Goal: Task Accomplishment & Management: Complete application form

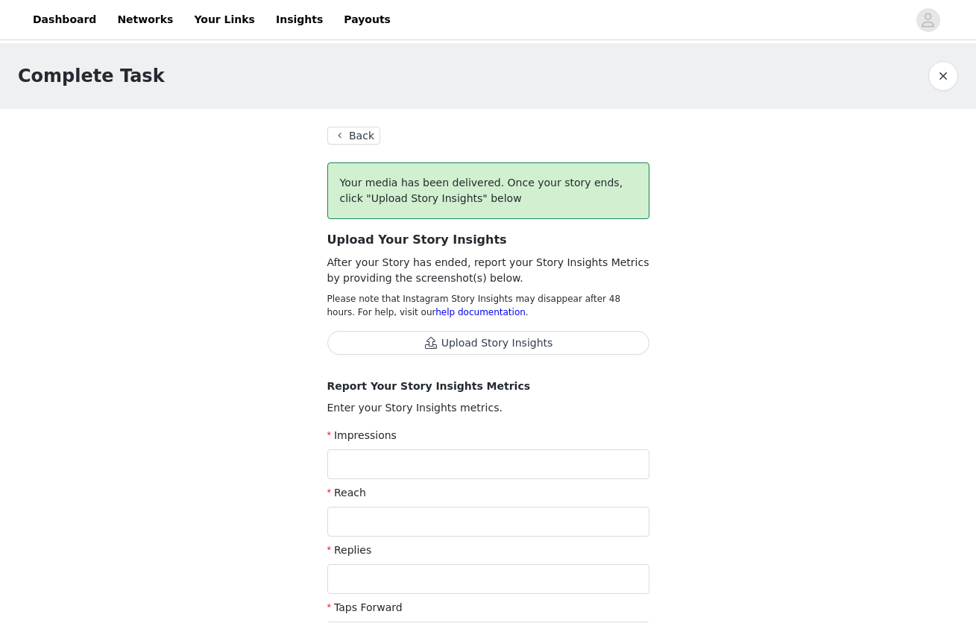
click at [349, 136] on button "Back" at bounding box center [354, 136] width 54 height 18
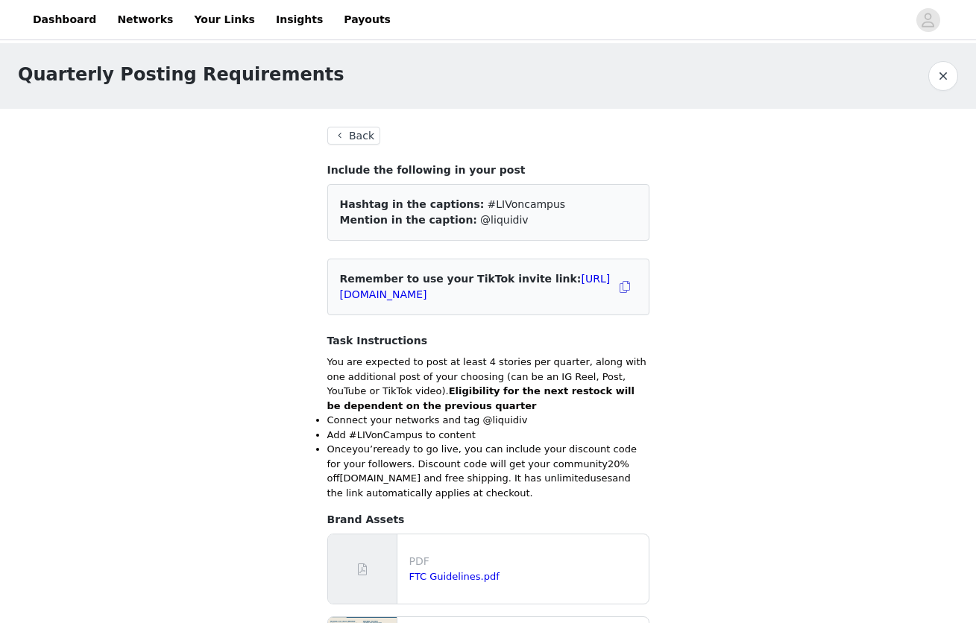
click at [356, 133] on button "Back" at bounding box center [354, 136] width 54 height 18
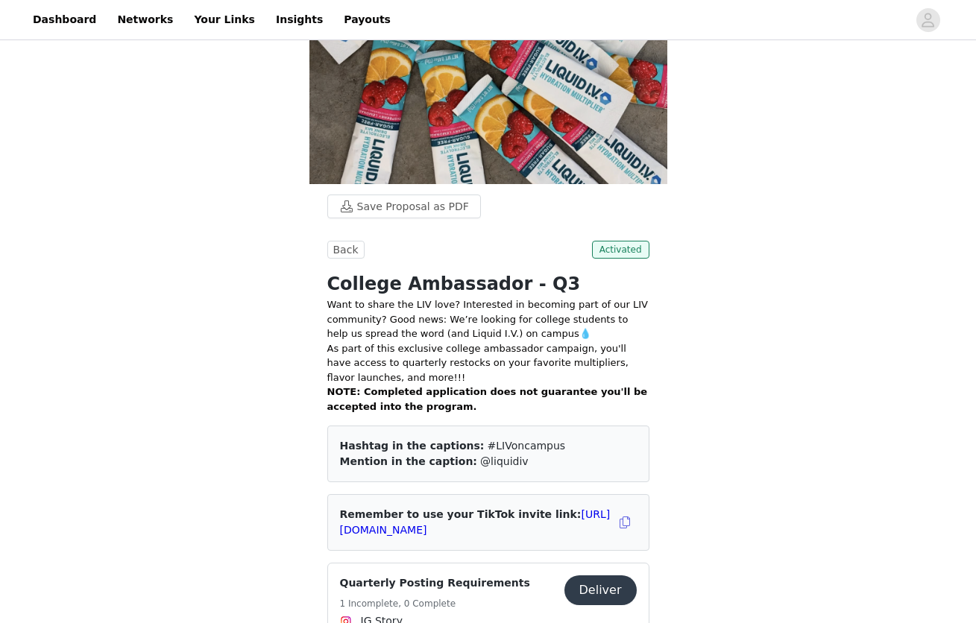
scroll to position [222, 0]
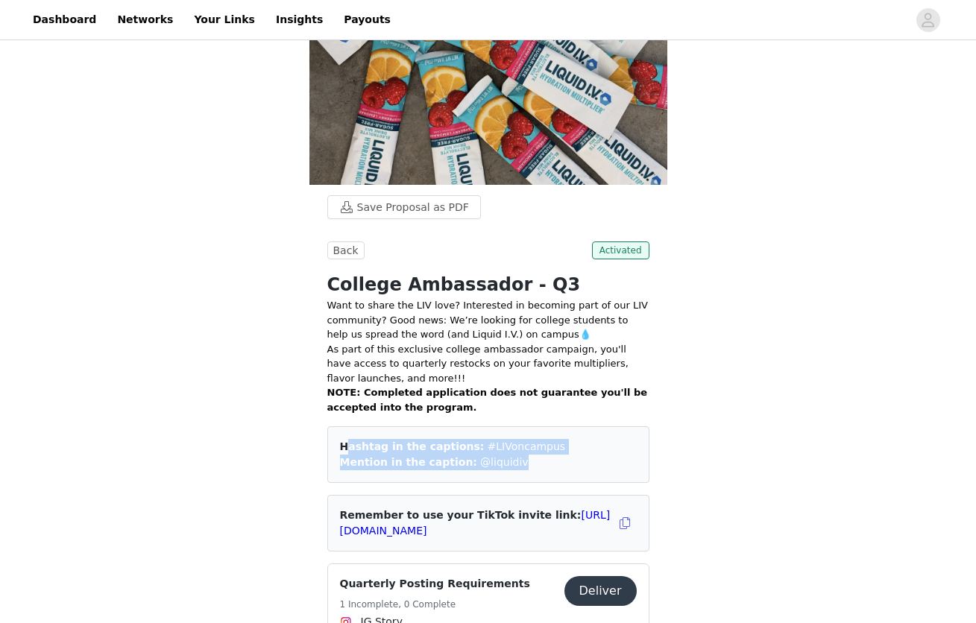
drag, startPoint x: 342, startPoint y: 436, endPoint x: 551, endPoint y: 469, distance: 211.3
click at [551, 469] on div "Hashtag in the captions: #LIVoncampus Mention in the caption: @liquidiv" at bounding box center [488, 455] width 322 height 57
copy div "Hashtag in the captions: #LIVoncampus Mention in the caption: @liquidiv"
drag, startPoint x: 696, startPoint y: 281, endPoint x: 857, endPoint y: 75, distance: 260.9
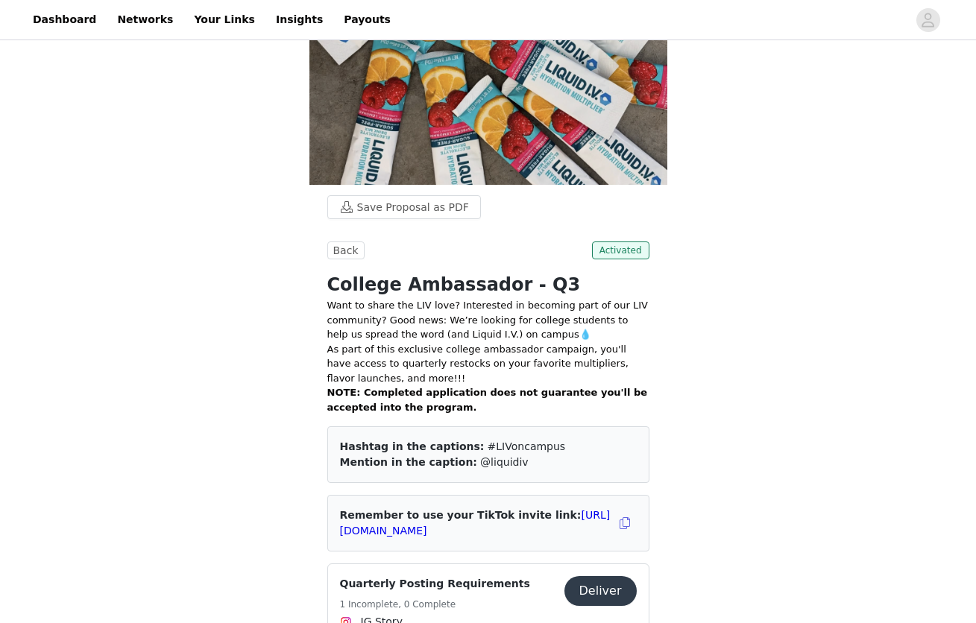
drag, startPoint x: 356, startPoint y: 329, endPoint x: 351, endPoint y: 320, distance: 10.0
click at [356, 329] on p "Want to share the LIV love? Interested in becoming part of our LIV community? G…" at bounding box center [488, 320] width 322 height 44
click at [327, 298] on p "Want to share the LIV love? Interested in becoming part of our LIV community? G…" at bounding box center [488, 320] width 322 height 44
drag, startPoint x: 342, startPoint y: 435, endPoint x: 533, endPoint y: 453, distance: 192.4
click at [533, 453] on div "Hashtag in the captions: #LIVoncampus Mention in the caption: @liquidiv" at bounding box center [488, 455] width 322 height 57
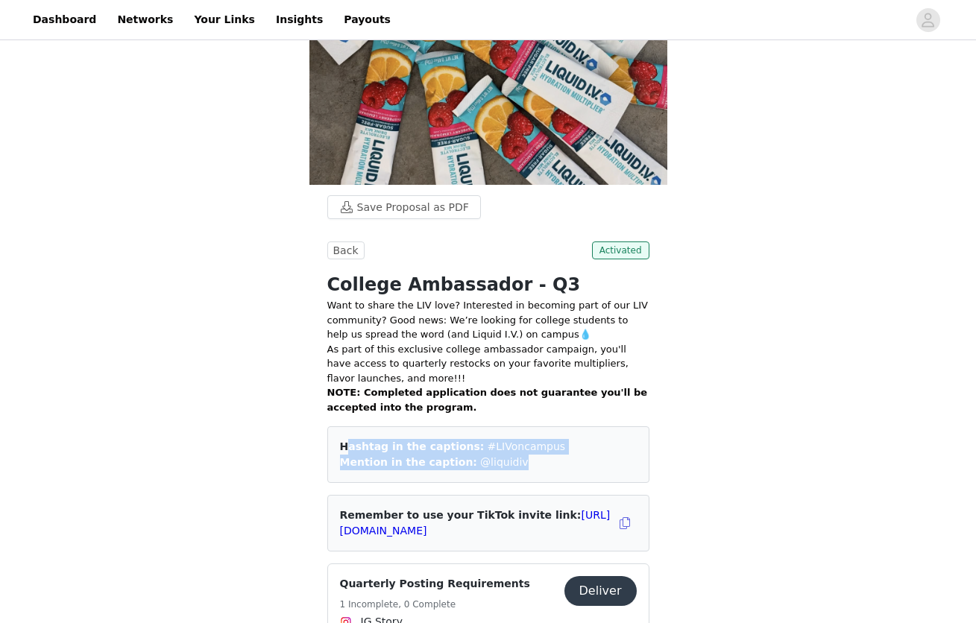
copy div "Hashtag in the captions: #LIVoncampus Mention in the caption: @liquidiv"
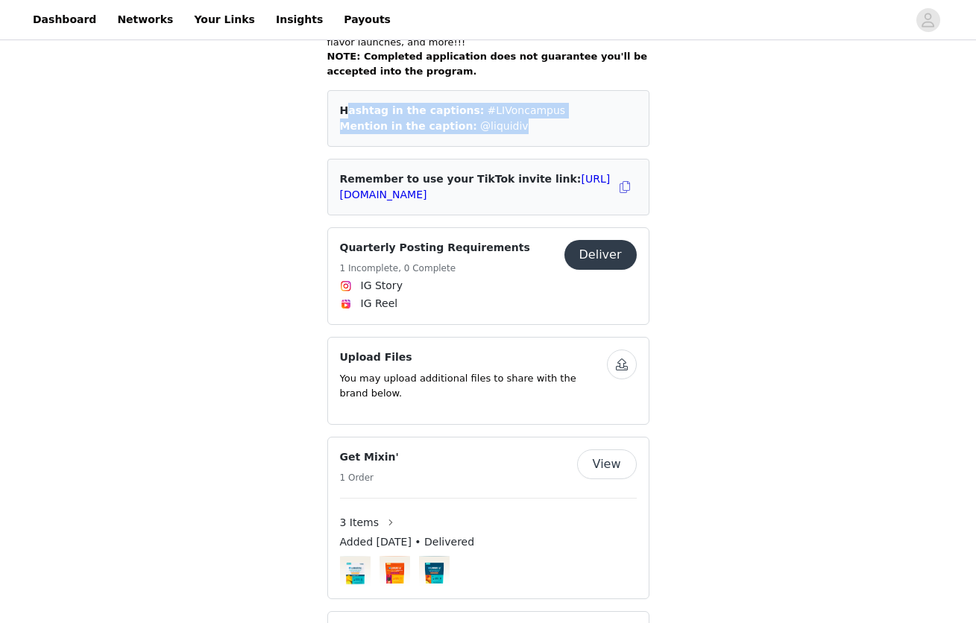
scroll to position [564, 0]
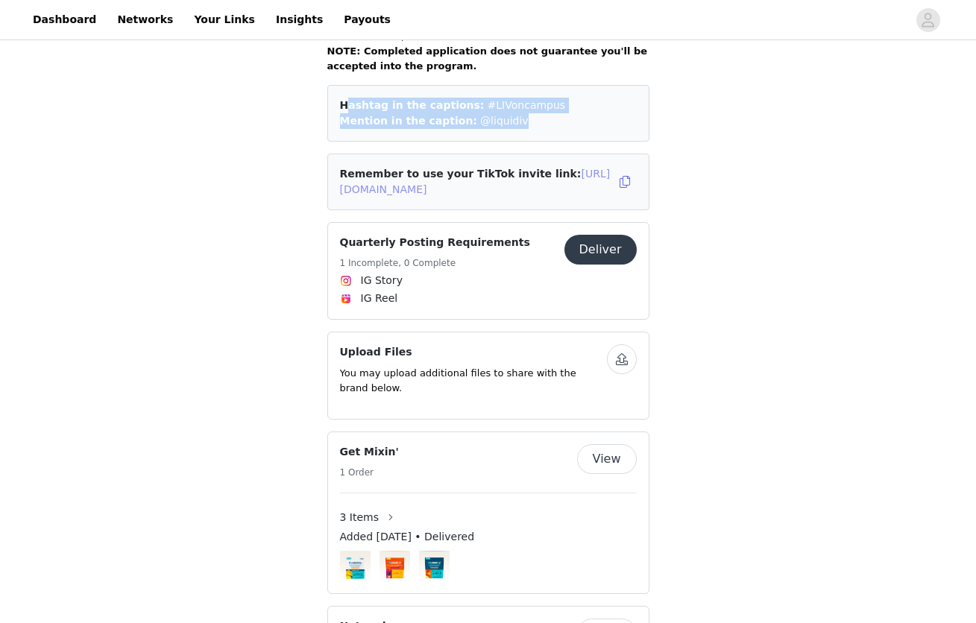
click at [514, 183] on link "[URL][DOMAIN_NAME]" at bounding box center [475, 182] width 271 height 28
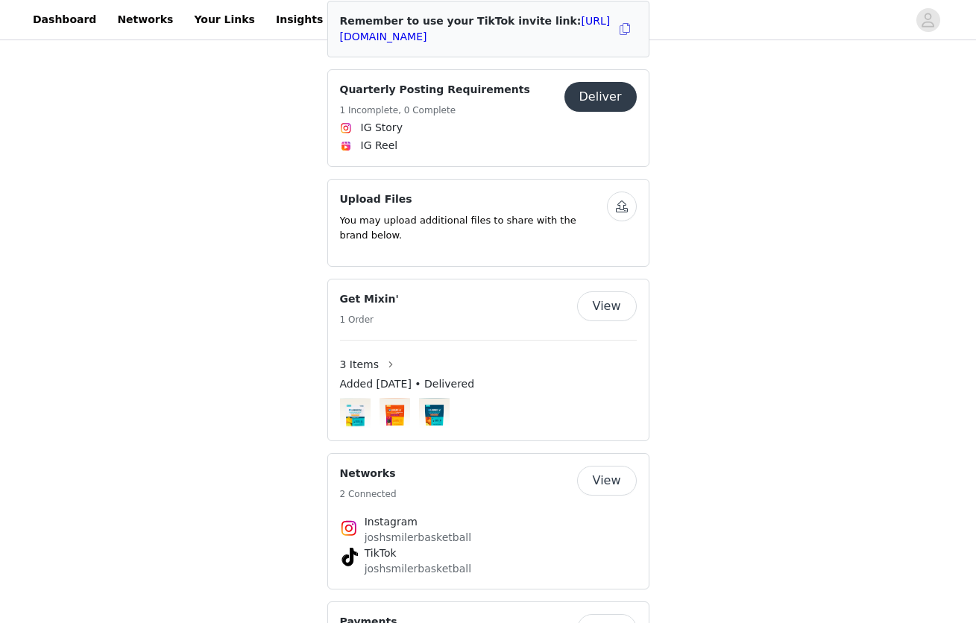
drag, startPoint x: 444, startPoint y: 228, endPoint x: 426, endPoint y: 265, distance: 41.0
click at [444, 229] on p "You may upload additional files to share with the brand below." at bounding box center [473, 227] width 267 height 29
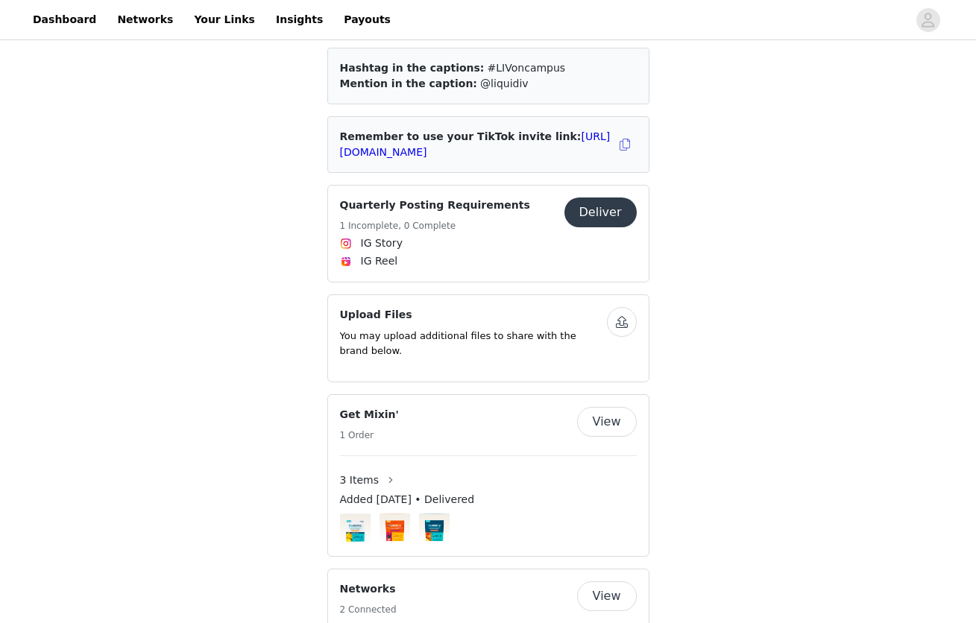
scroll to position [583, 0]
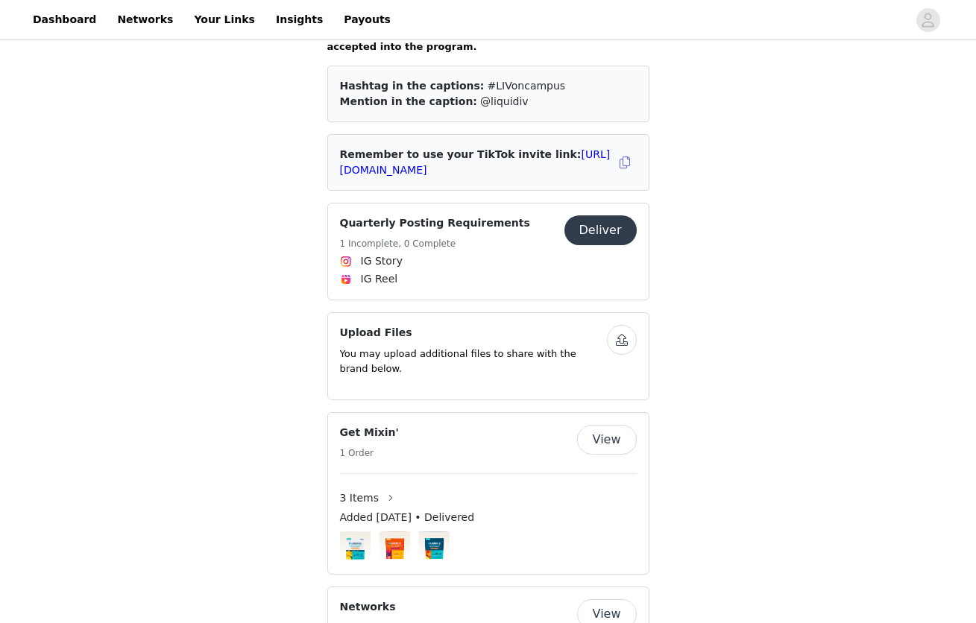
click at [576, 216] on button "Deliver" at bounding box center [600, 230] width 72 height 30
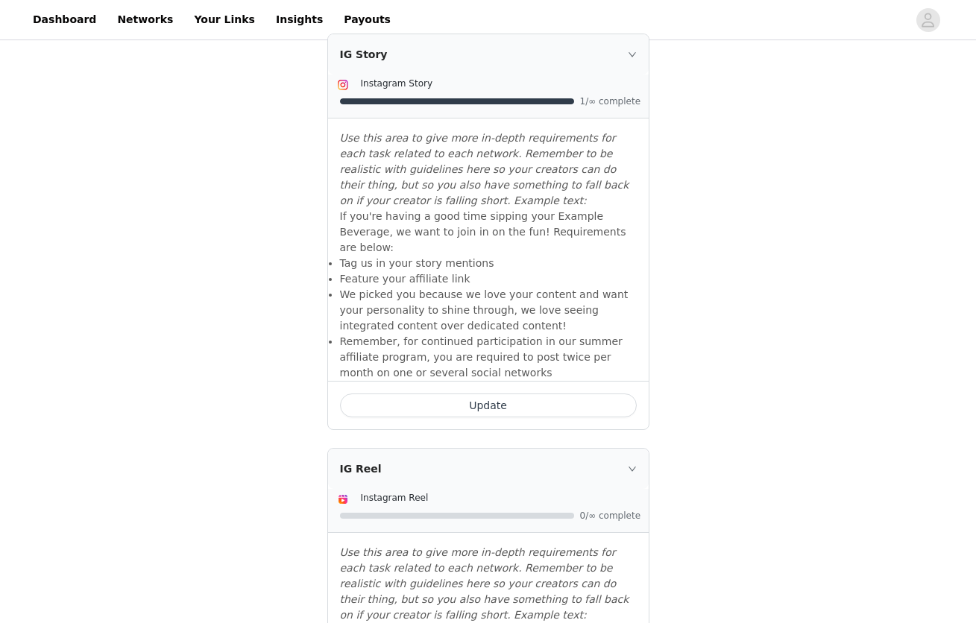
scroll to position [693, 0]
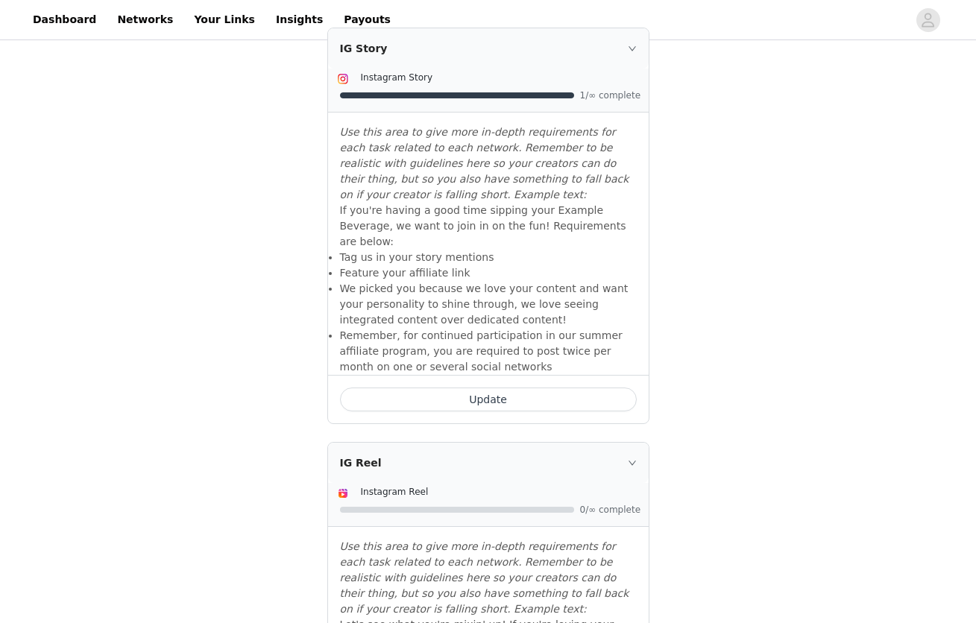
click at [450, 388] on button "Update" at bounding box center [488, 400] width 297 height 24
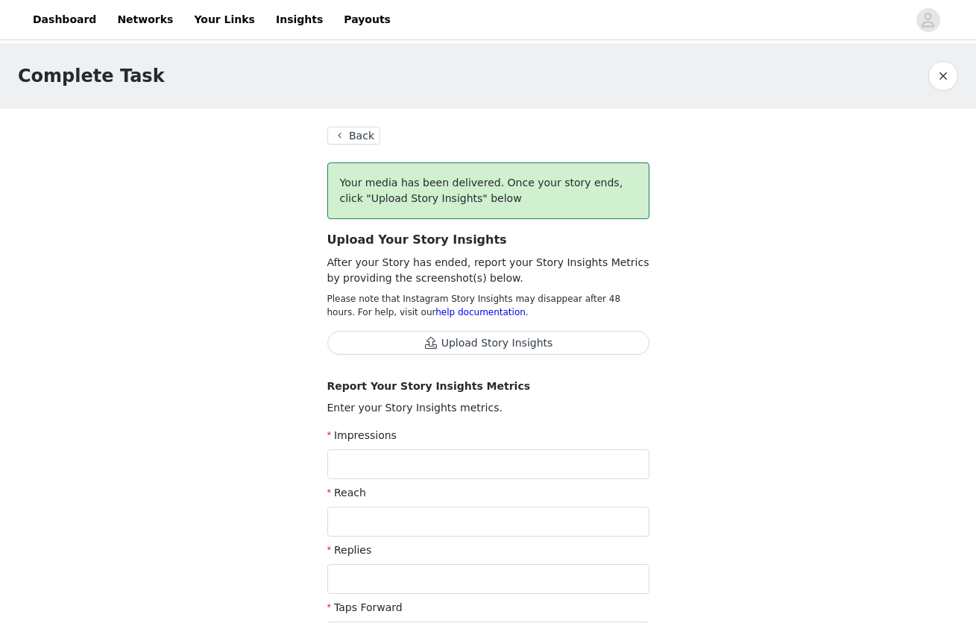
click at [356, 132] on button "Back" at bounding box center [354, 136] width 54 height 18
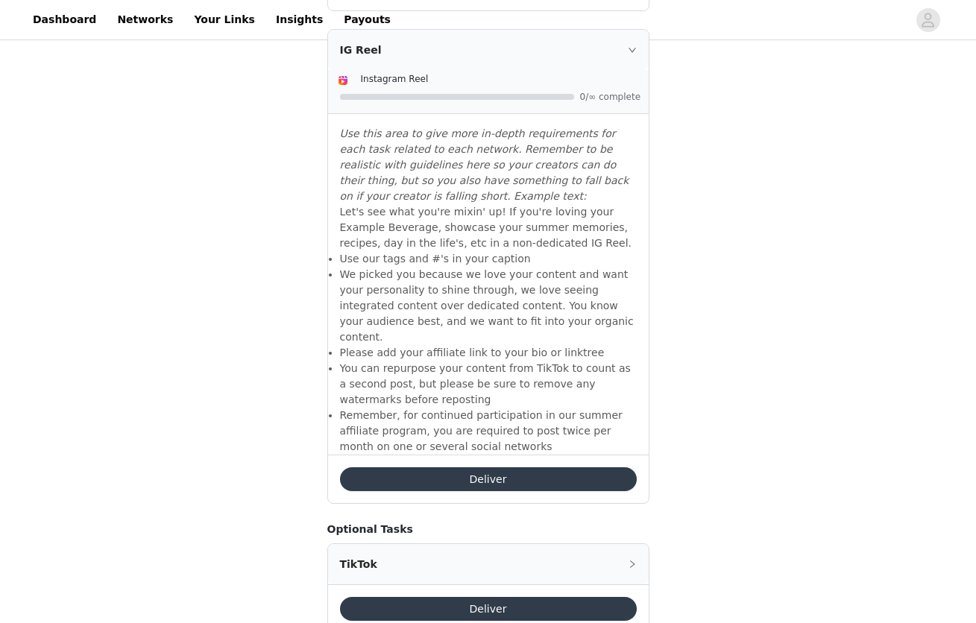
scroll to position [1117, 0]
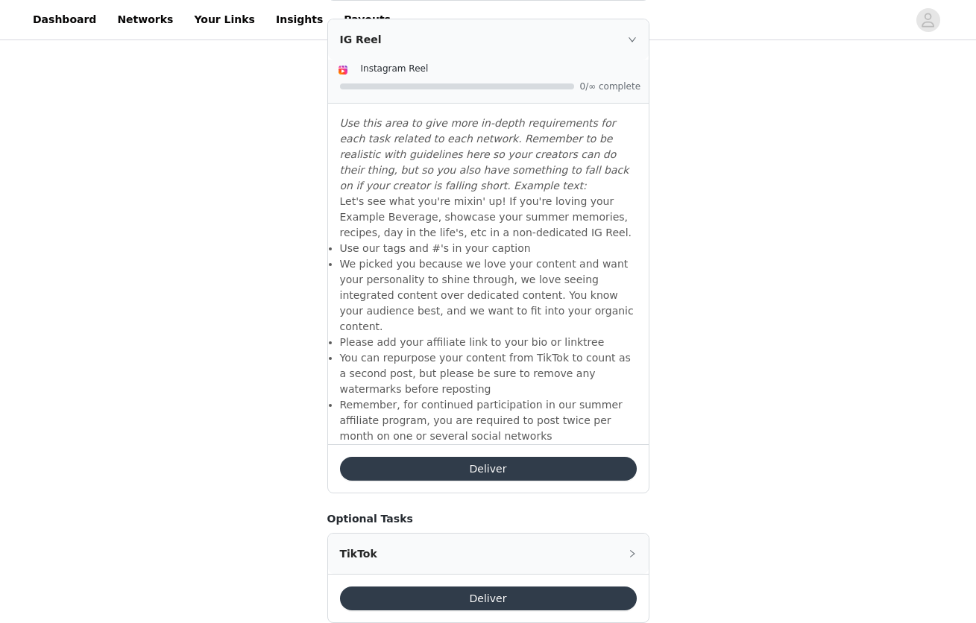
click at [474, 457] on button "Deliver" at bounding box center [488, 469] width 297 height 24
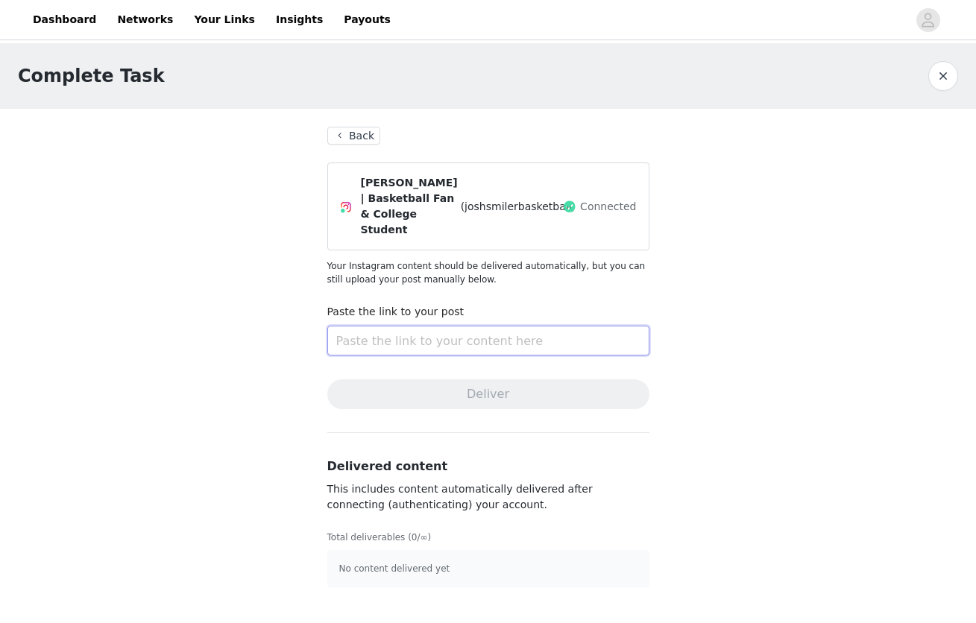
click at [433, 329] on input "text" at bounding box center [488, 341] width 322 height 30
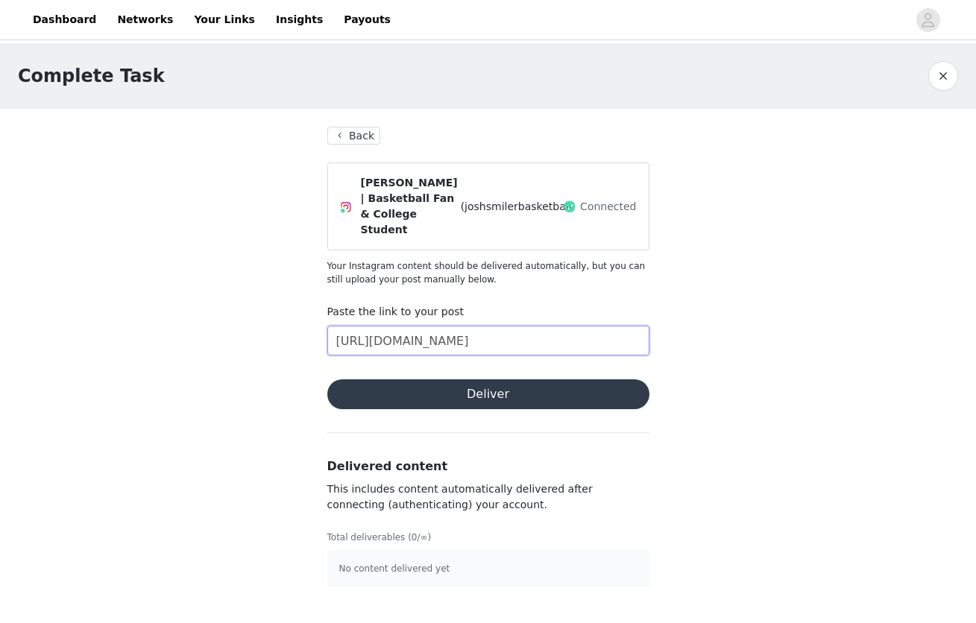
click at [407, 326] on input "[URL][DOMAIN_NAME]" at bounding box center [488, 341] width 322 height 30
click at [447, 326] on input "[URL][DOMAIN_NAME]" at bounding box center [488, 341] width 322 height 30
type input "[URL][DOMAIN_NAME]"
click at [452, 380] on button "Deliver" at bounding box center [488, 395] width 322 height 30
click at [508, 381] on button "Deliver" at bounding box center [488, 395] width 322 height 30
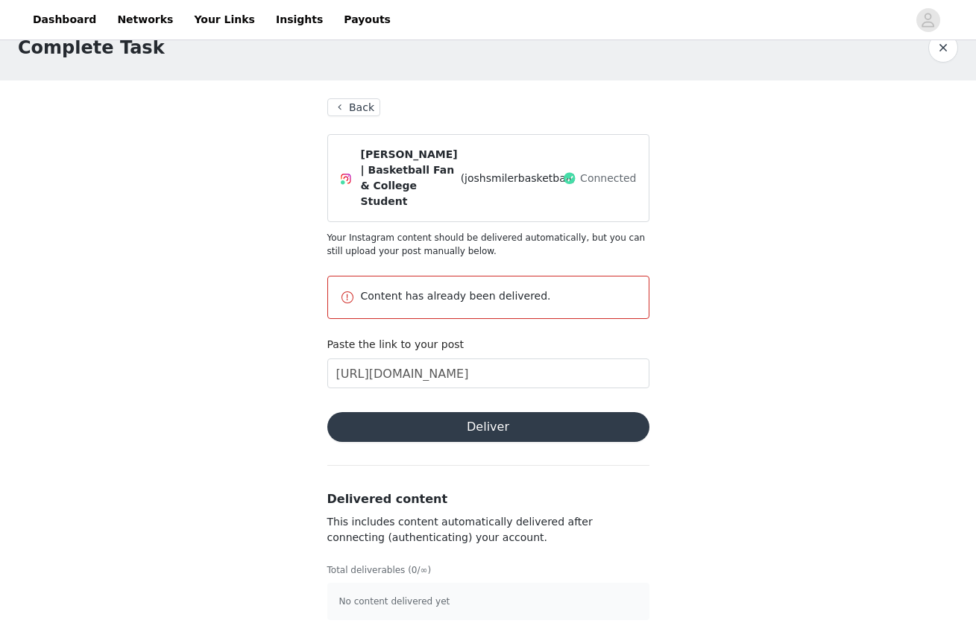
scroll to position [28, 0]
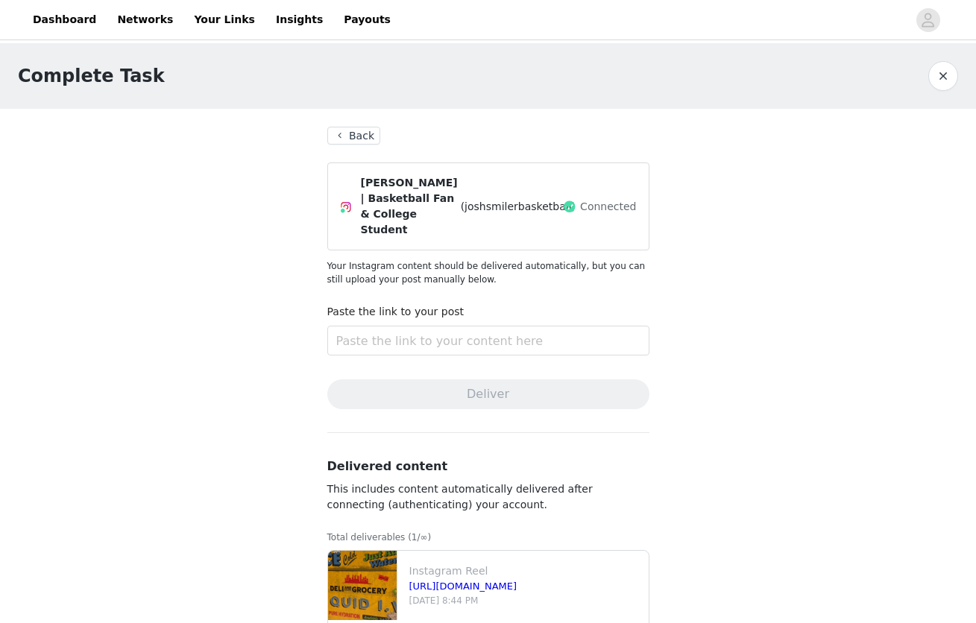
click at [365, 142] on button "Back" at bounding box center [354, 136] width 54 height 18
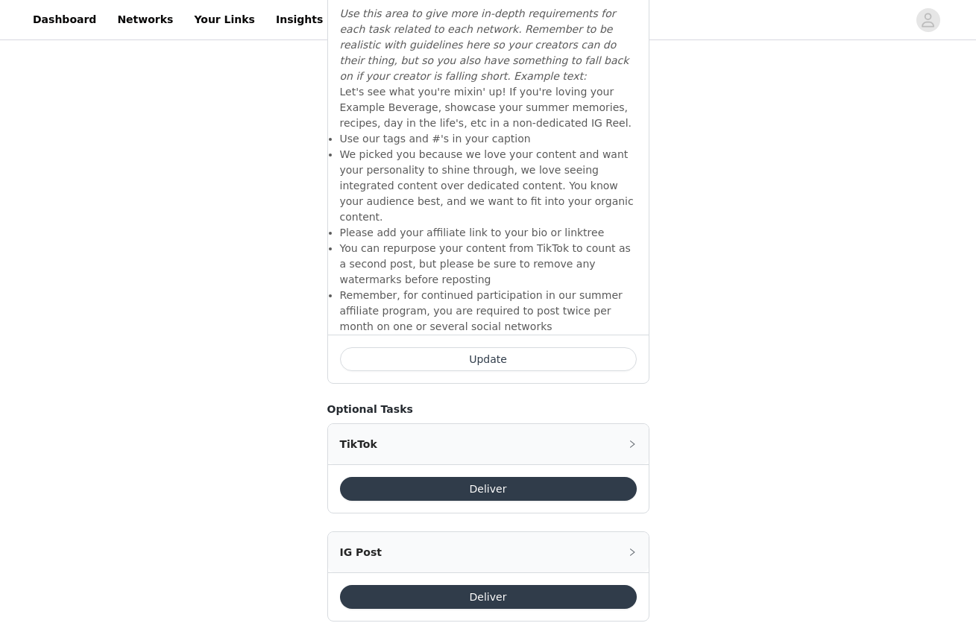
scroll to position [1226, 0]
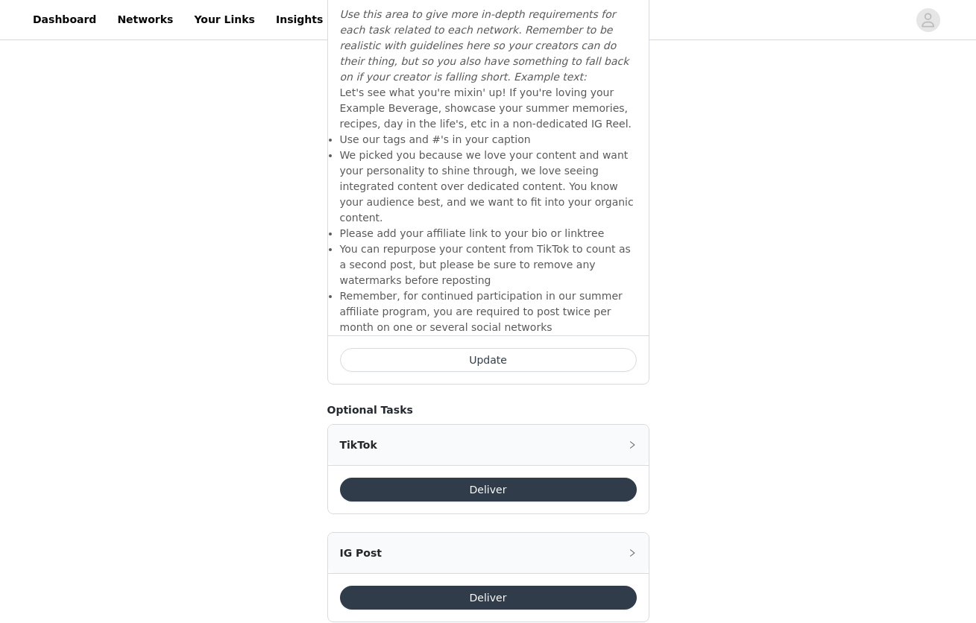
click at [458, 478] on button "Deliver" at bounding box center [488, 490] width 297 height 24
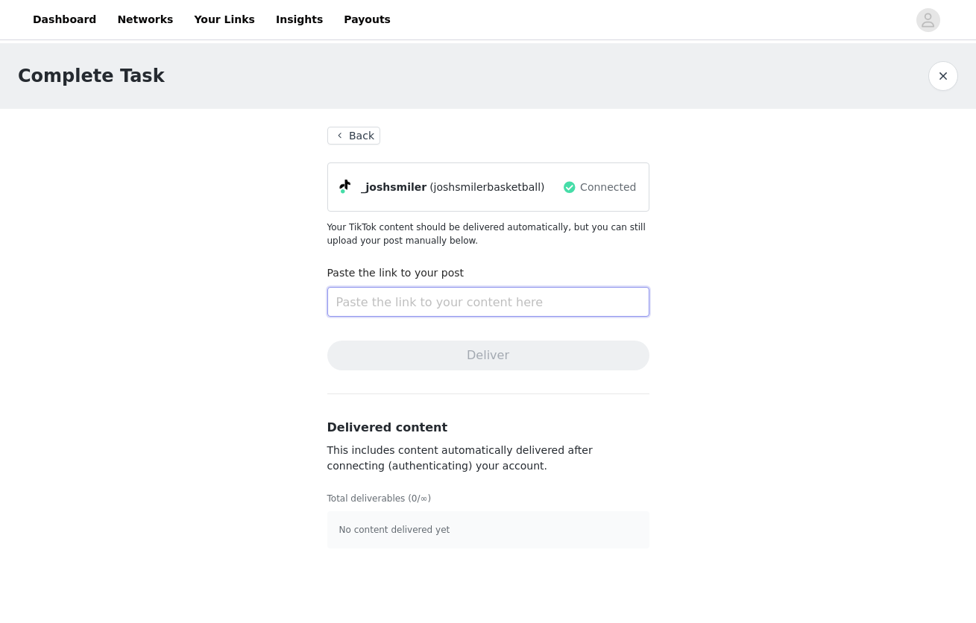
click at [383, 302] on input "text" at bounding box center [488, 302] width 322 height 30
click at [719, 265] on div "Complete Task Back _joshsmiler (joshsmilerbasketball) Connected Your TikTok con…" at bounding box center [488, 304] width 976 height 523
click at [353, 125] on section "Back _joshsmiler (joshsmilerbasketball) Connected Your TikTok content should be…" at bounding box center [488, 338] width 358 height 458
click at [361, 133] on button "Back" at bounding box center [354, 136] width 54 height 18
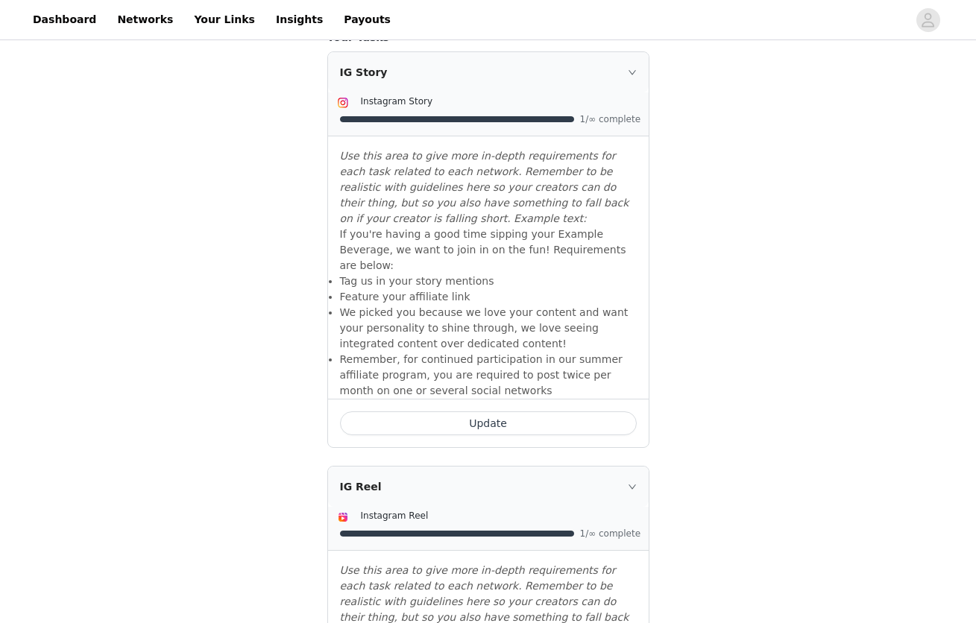
scroll to position [674, 0]
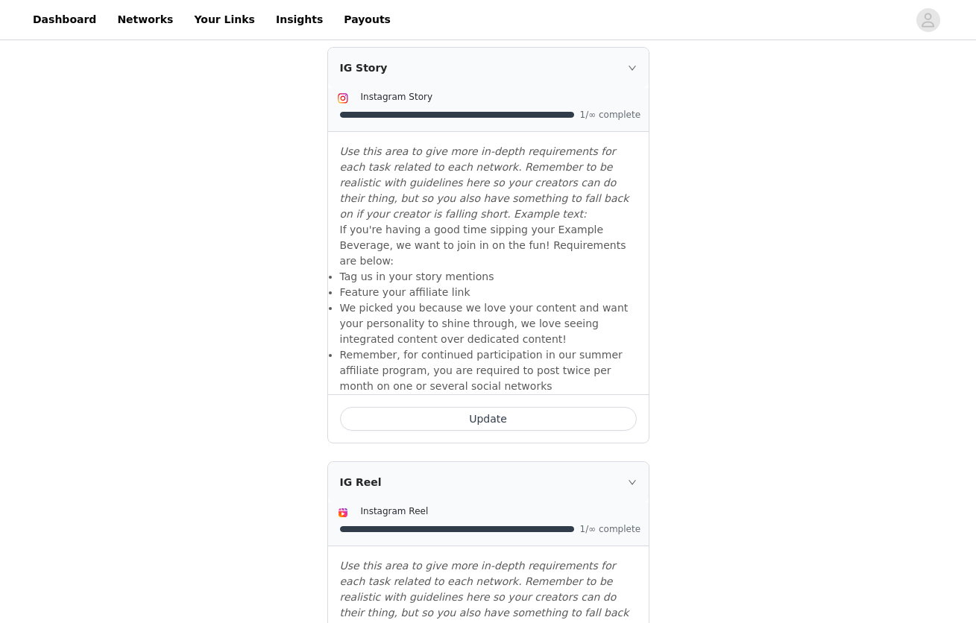
click at [494, 407] on button "Update" at bounding box center [488, 419] width 297 height 24
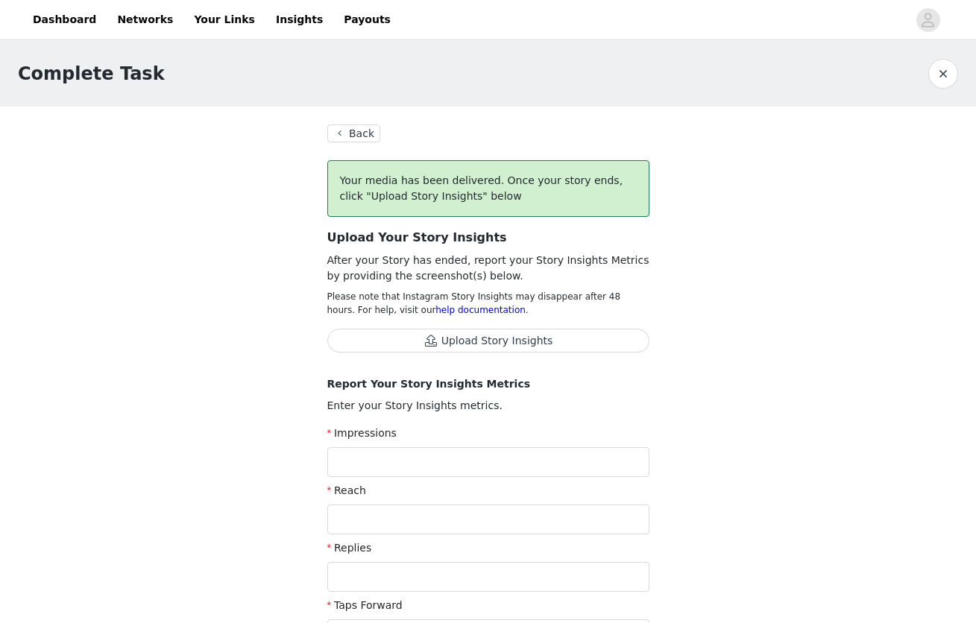
scroll to position [15, 0]
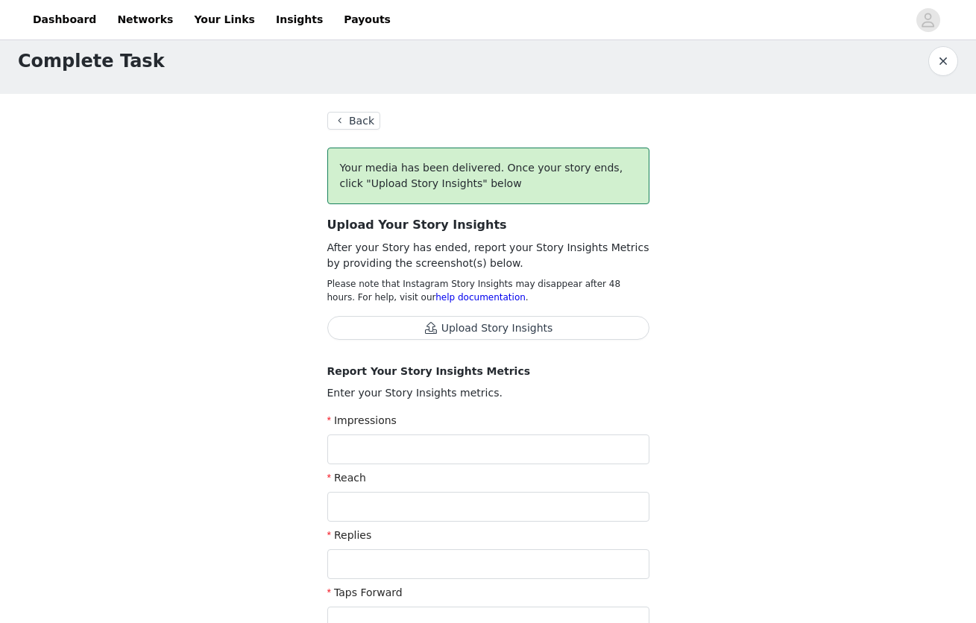
click at [350, 121] on button "Back" at bounding box center [354, 121] width 54 height 18
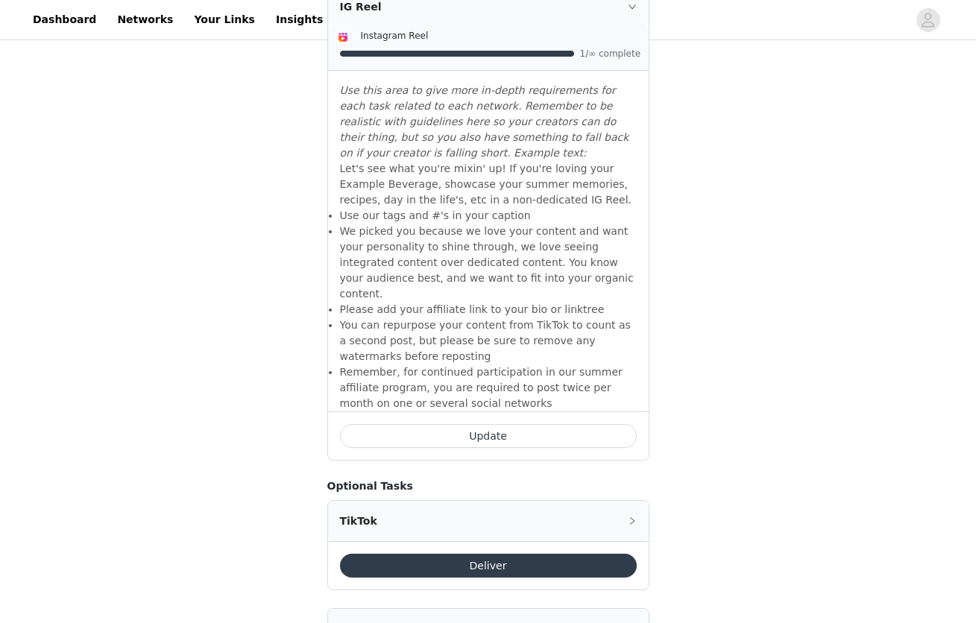
click at [447, 554] on button "Deliver" at bounding box center [488, 566] width 297 height 24
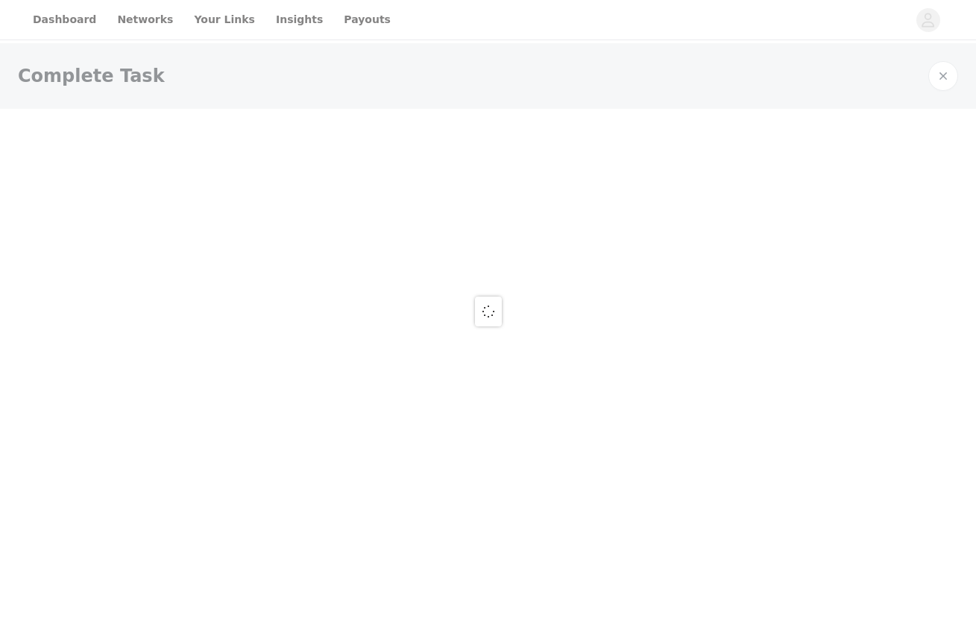
click at [419, 350] on div at bounding box center [488, 311] width 976 height 623
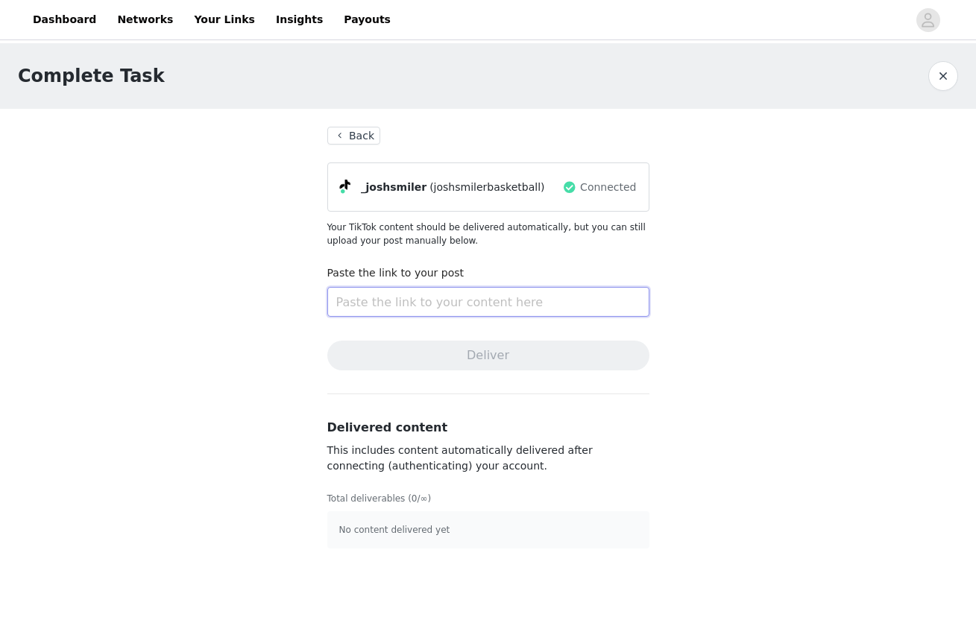
click at [427, 295] on input "text" at bounding box center [488, 302] width 322 height 30
click at [415, 296] on input "text" at bounding box center [488, 302] width 322 height 30
paste input "https://www.tiktok.com/t/ZTMjw2od7/"
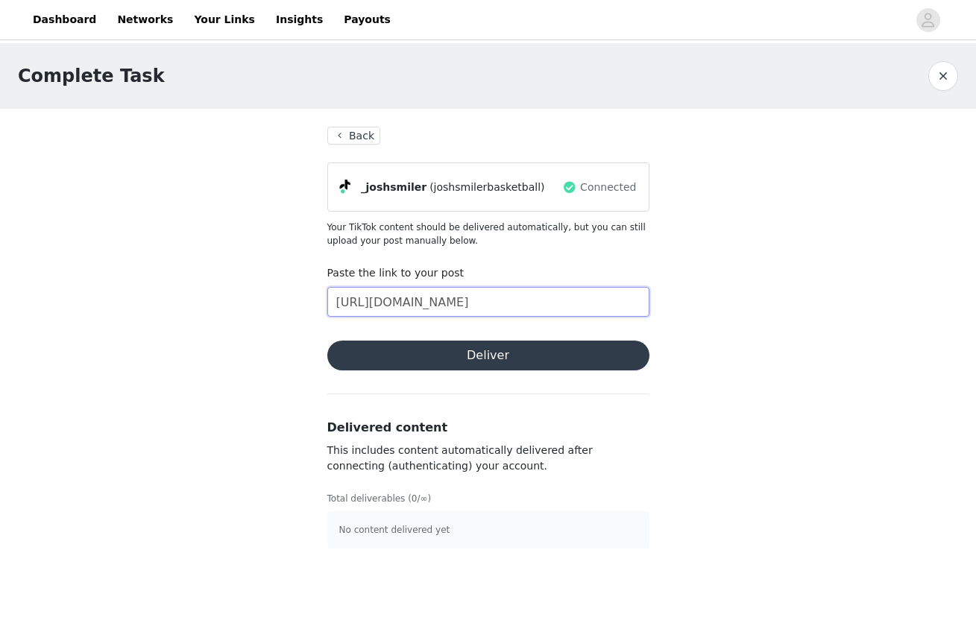
click at [415, 303] on input "https://www.tiktok.com/t/ZTMjw2od7/" at bounding box center [488, 302] width 322 height 30
type input "https://www.tiktok.com/t/ZTMjw2od7/"
click at [479, 356] on button "Deliver" at bounding box center [488, 356] width 322 height 30
click at [365, 136] on button "Back" at bounding box center [354, 136] width 54 height 18
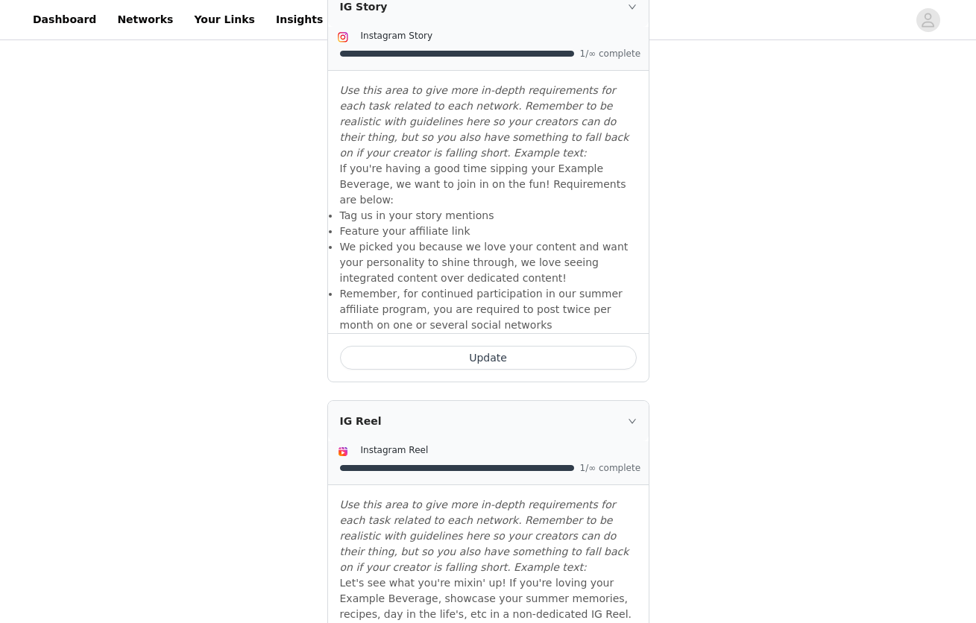
scroll to position [741, 0]
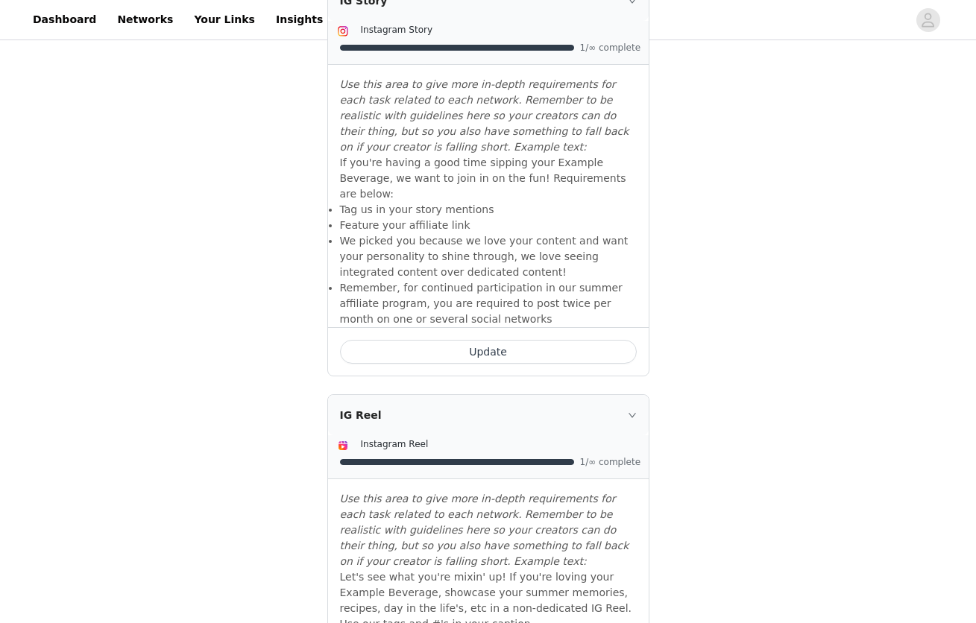
click at [480, 340] on button "Update" at bounding box center [488, 352] width 297 height 24
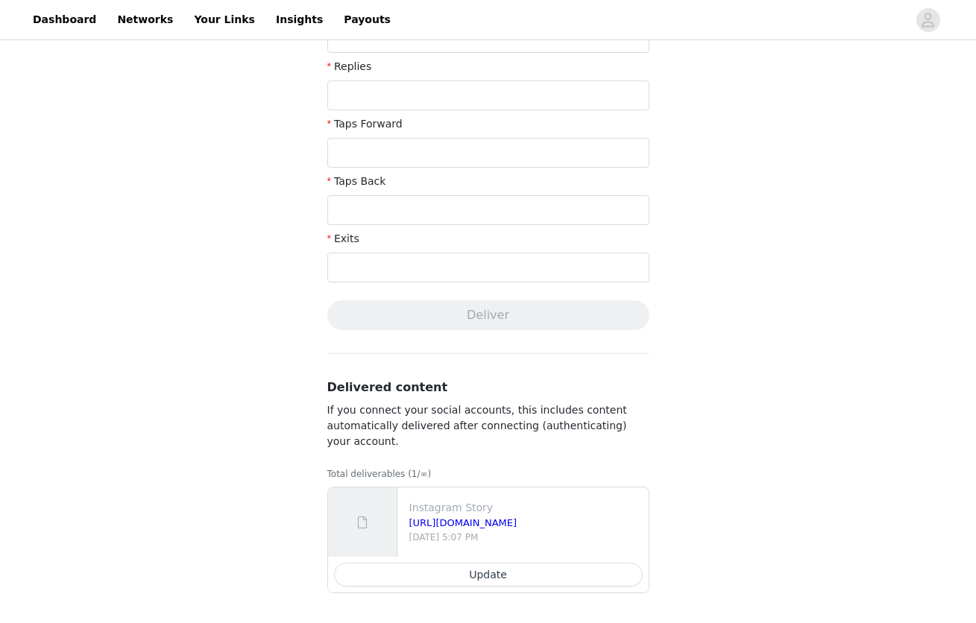
scroll to position [484, 0]
click at [499, 576] on button "Update" at bounding box center [488, 575] width 309 height 24
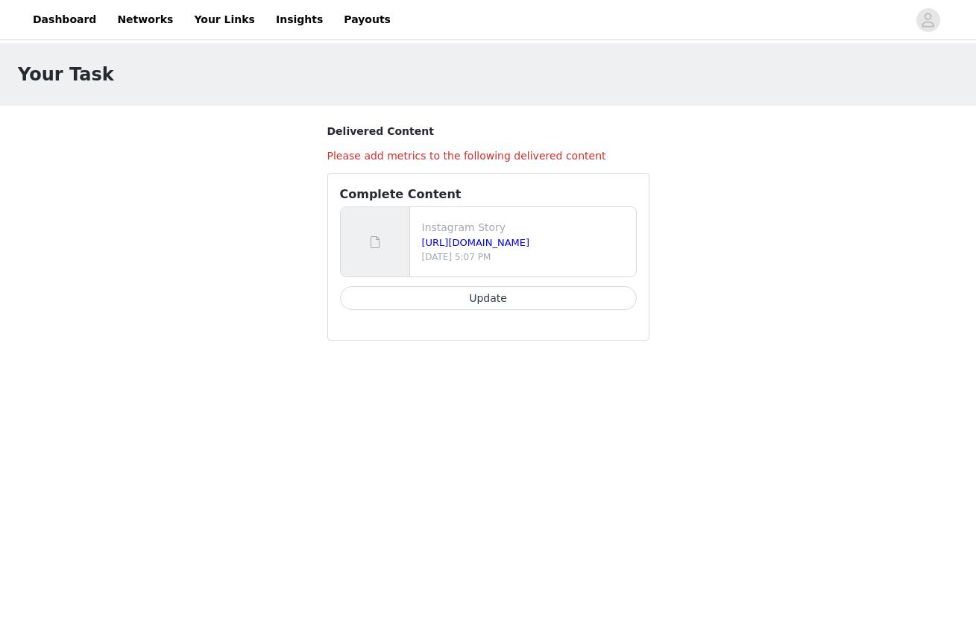
click at [420, 301] on button "Update" at bounding box center [488, 298] width 297 height 24
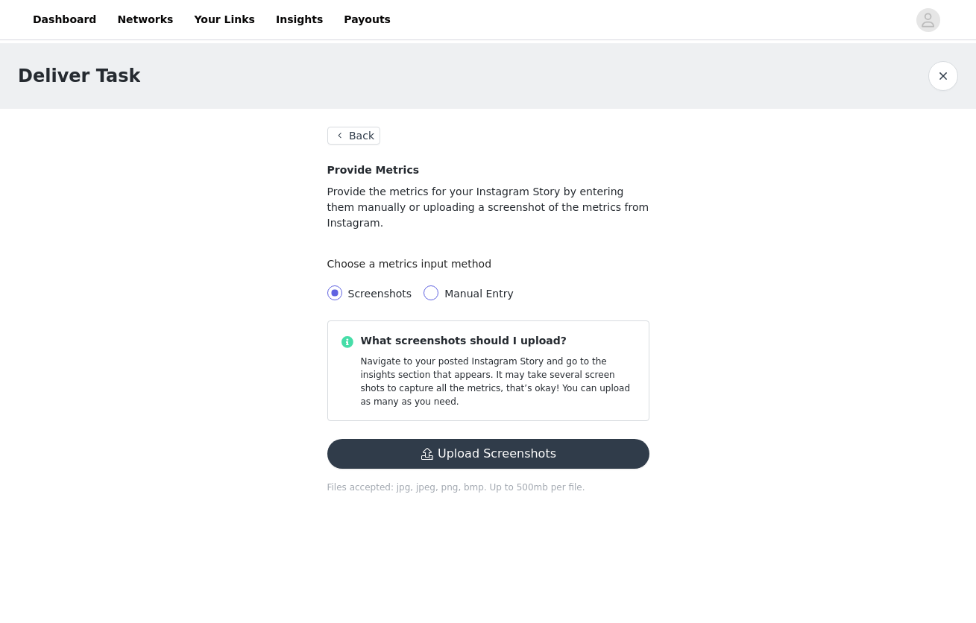
click at [434, 286] on span at bounding box center [431, 293] width 15 height 15
click at [434, 286] on input "Manual Entry" at bounding box center [431, 293] width 15 height 15
radio input "true"
radio input "false"
radio input "true"
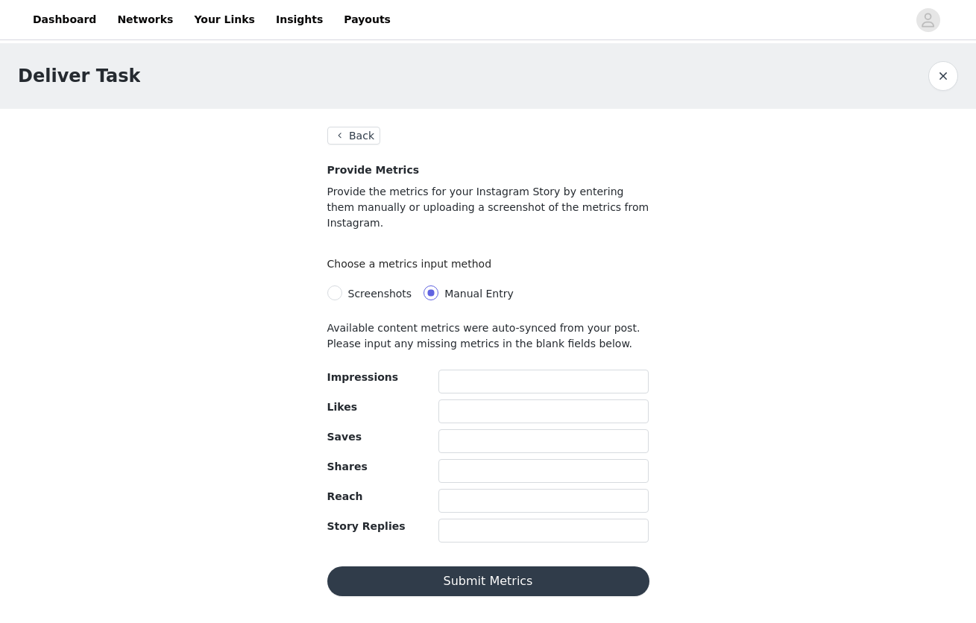
click at [364, 142] on button "Back" at bounding box center [354, 136] width 54 height 18
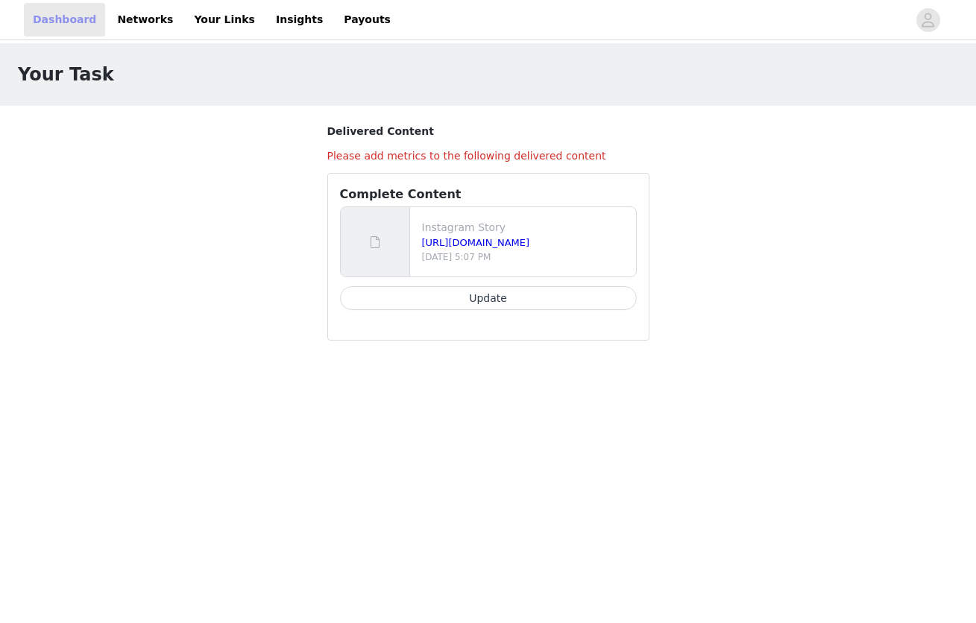
click at [48, 12] on link "Dashboard" at bounding box center [64, 20] width 81 height 34
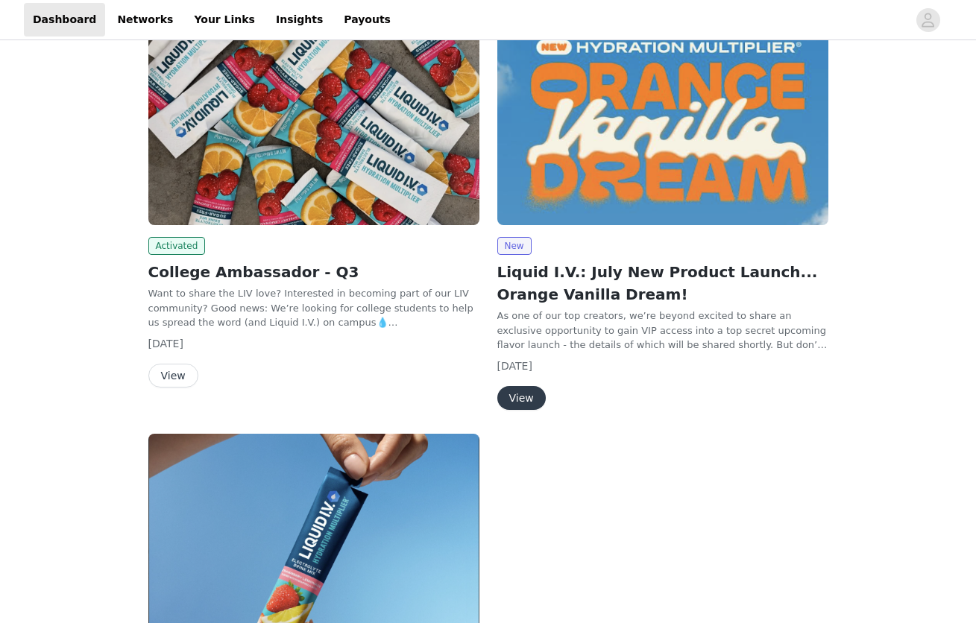
scroll to position [327, 0]
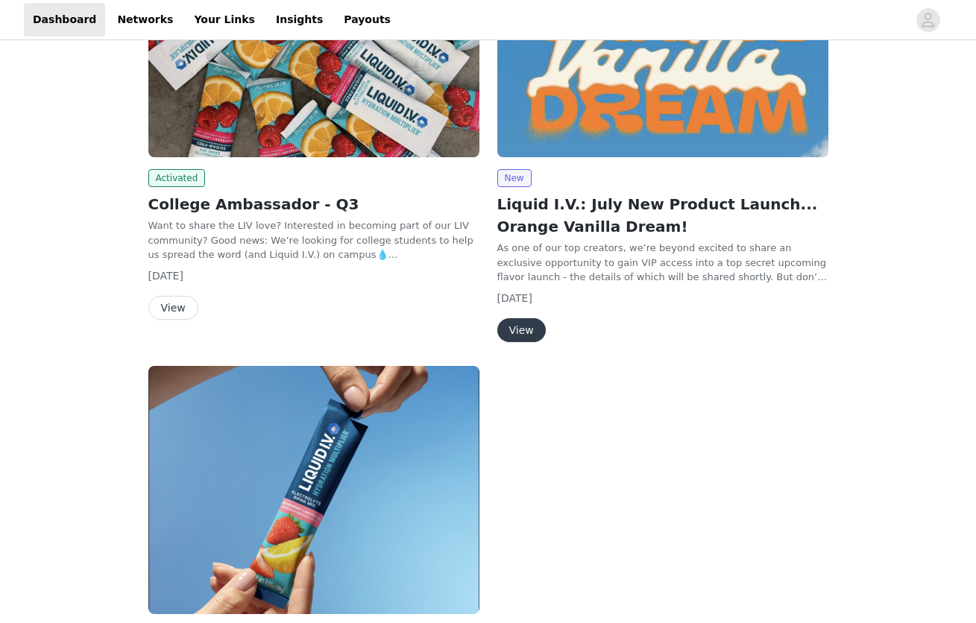
click at [169, 303] on button "View" at bounding box center [173, 308] width 50 height 24
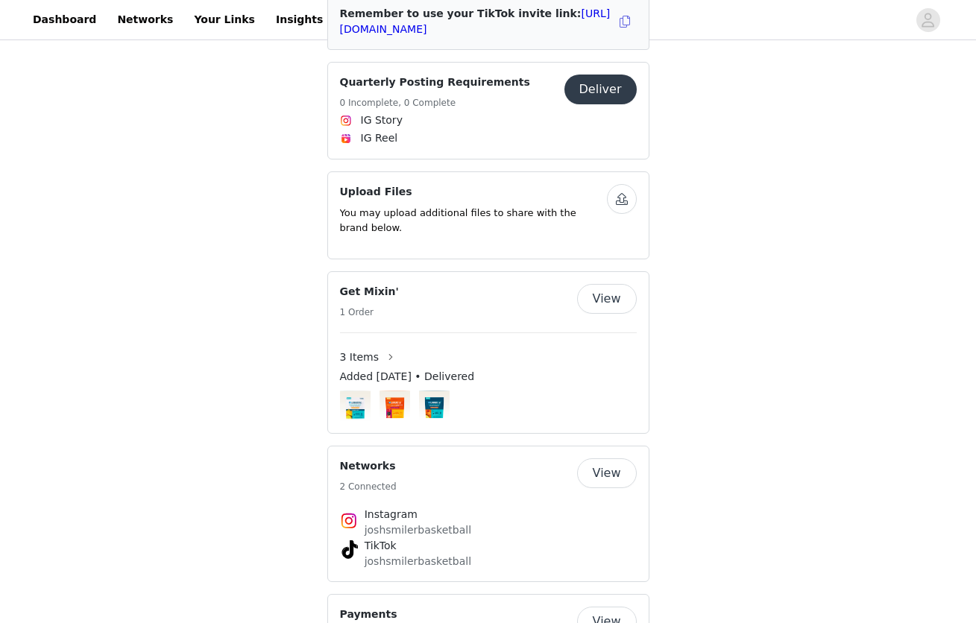
scroll to position [726, 0]
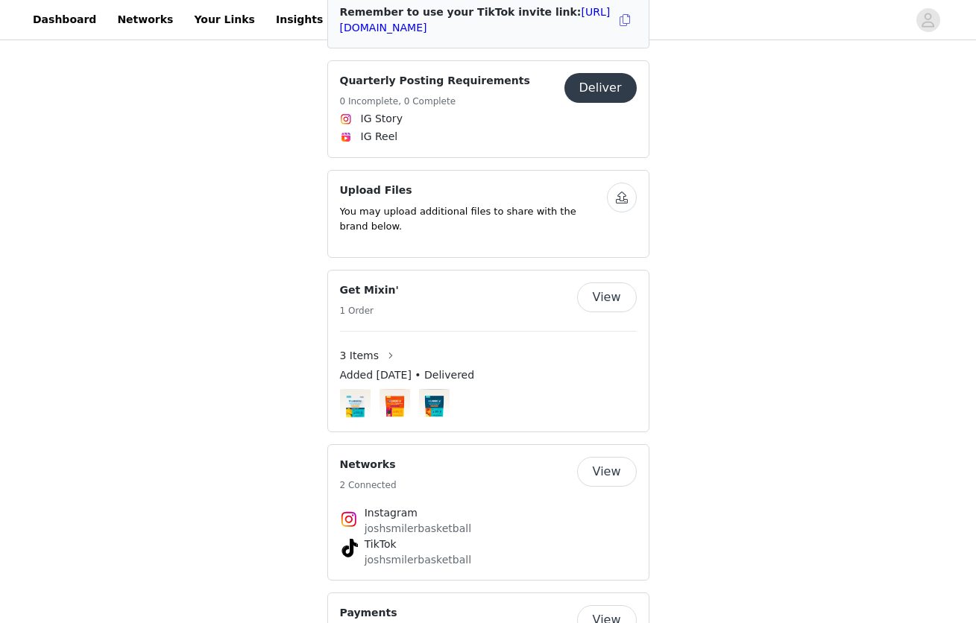
click at [449, 95] on h5 "0 Incomplete, 0 Complete" at bounding box center [435, 101] width 190 height 13
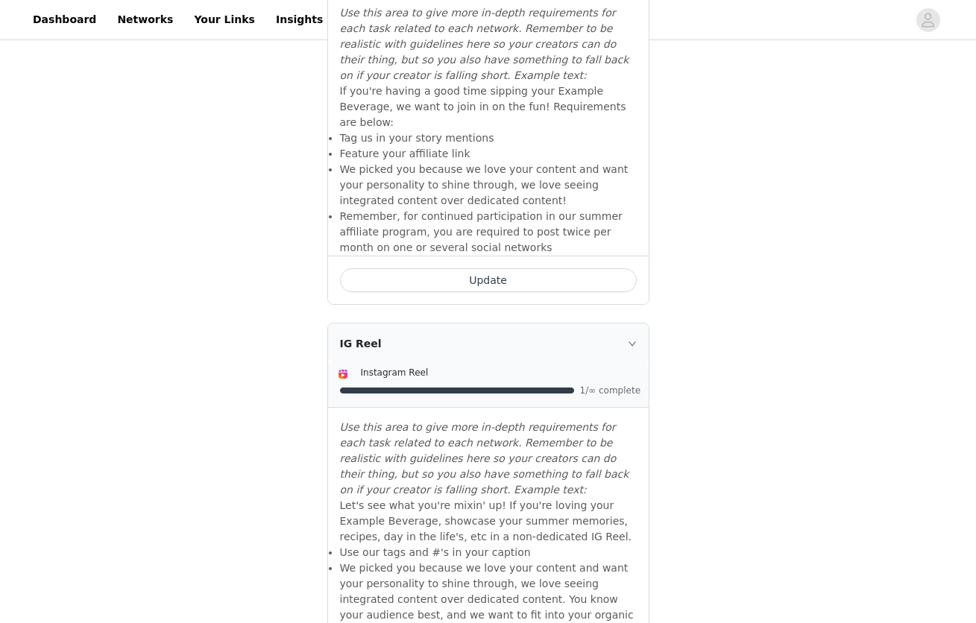
scroll to position [830, 0]
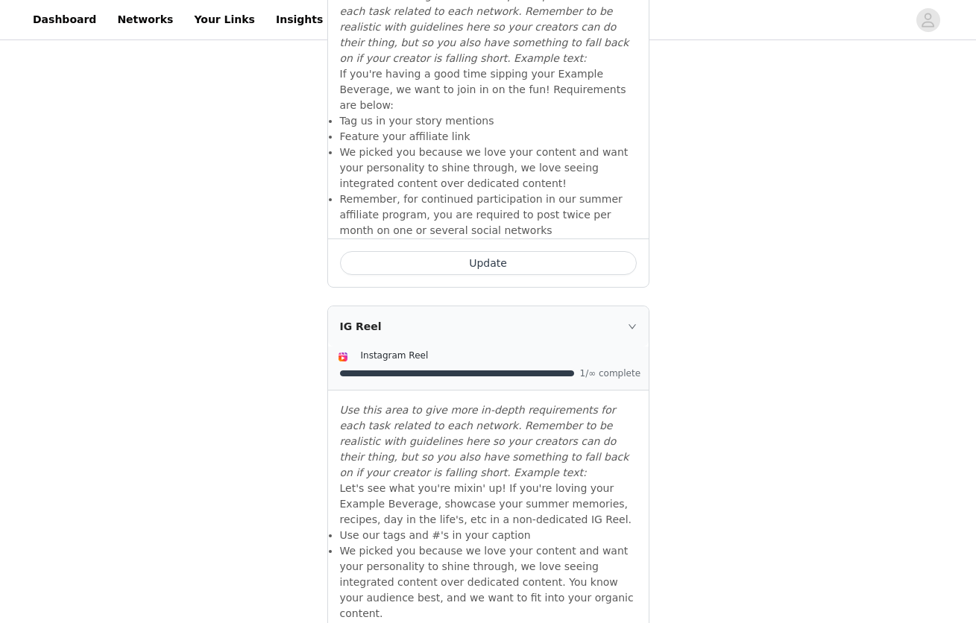
click at [462, 251] on button "Update" at bounding box center [488, 263] width 297 height 24
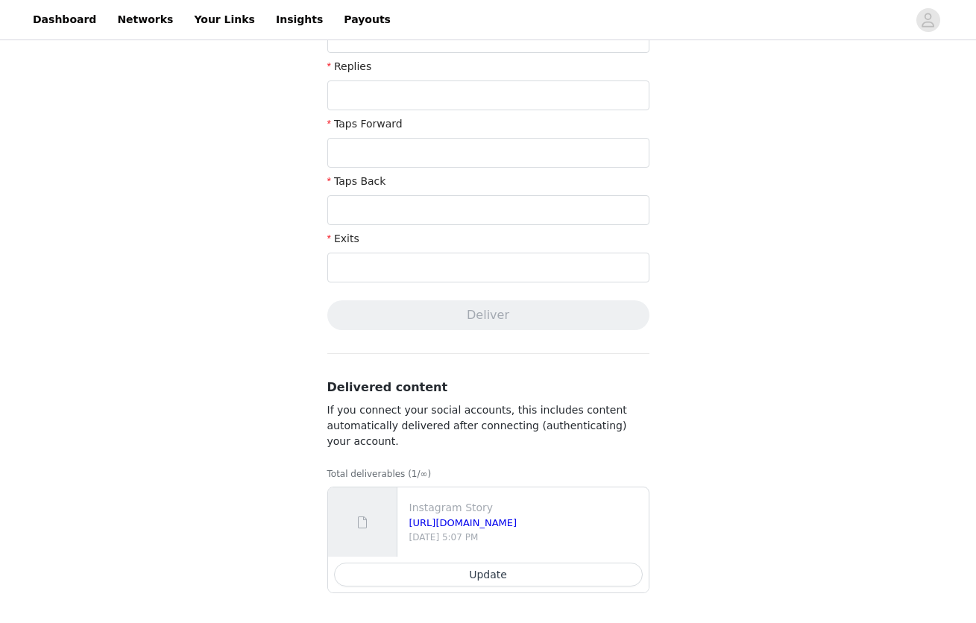
scroll to position [484, 0]
